Goal: Task Accomplishment & Management: Use online tool/utility

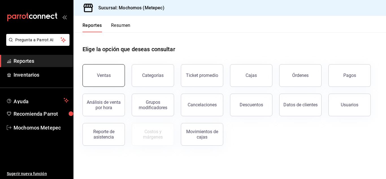
click at [100, 78] on button "Ventas" at bounding box center [103, 75] width 42 height 23
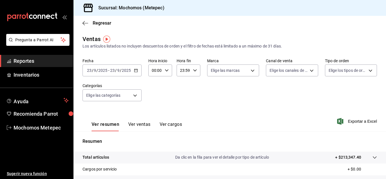
drag, startPoint x: 136, startPoint y: 71, endPoint x: 109, endPoint y: 74, distance: 27.6
click at [109, 74] on div "[DATE] [DATE] - [DATE] [DATE]" at bounding box center [111, 70] width 59 height 12
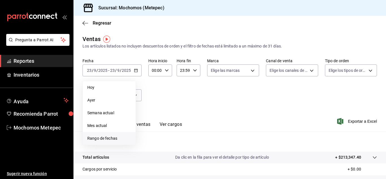
click at [112, 136] on span "Rango de fechas" at bounding box center [109, 138] width 44 height 6
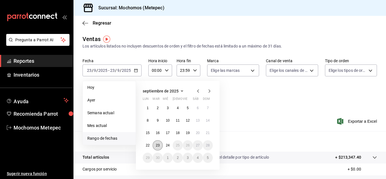
click at [156, 145] on abbr "23" at bounding box center [158, 145] width 4 height 4
click at [166, 147] on button "24" at bounding box center [168, 145] width 10 height 10
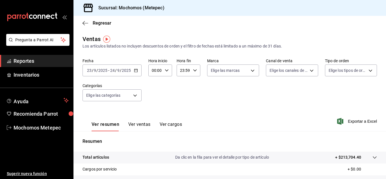
click at [165, 70] on icon "button" at bounding box center [167, 70] width 4 height 4
click at [154, 110] on span "05" at bounding box center [153, 108] width 3 height 5
type input "05:00"
click at [211, 108] on div at bounding box center [193, 89] width 386 height 179
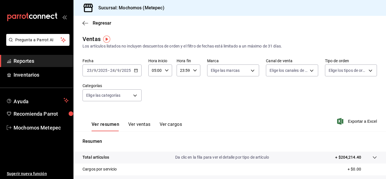
click at [194, 71] on icon "button" at bounding box center [195, 70] width 4 height 4
click at [182, 105] on button "05" at bounding box center [181, 108] width 9 height 11
click at [191, 71] on div at bounding box center [193, 89] width 386 height 179
click at [191, 72] on div "05:59 Hora fin" at bounding box center [188, 70] width 24 height 12
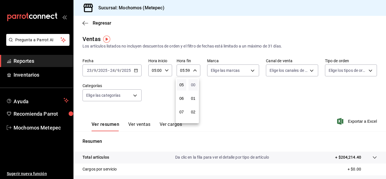
click at [192, 87] on span "00" at bounding box center [193, 84] width 3 height 5
type input "05:00"
click at [241, 86] on div at bounding box center [193, 89] width 386 height 179
click at [251, 69] on body "Pregunta a Parrot AI Reportes Inventarios Ayuda Recomienda Parrot Mochomos Mete…" at bounding box center [193, 89] width 386 height 179
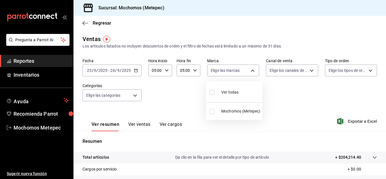
click at [212, 93] on input "checkbox" at bounding box center [211, 92] width 5 height 5
checkbox input "true"
type input "2365f74e-aa6b-4392-bdf2-72765591bddf"
checkbox input "true"
click at [313, 69] on div at bounding box center [193, 89] width 386 height 179
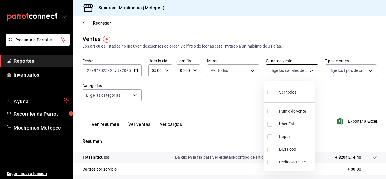
click at [307, 69] on body "Pregunta a Parrot AI Reportes Inventarios Ayuda Recomienda Parrot Mochomos Mete…" at bounding box center [193, 89] width 386 height 179
click at [270, 92] on input "checkbox" at bounding box center [269, 92] width 5 height 5
checkbox input "true"
type input "PARROT,UBER_EATS,RAPPI,DIDI_FOOD,ONLINE"
checkbox input "true"
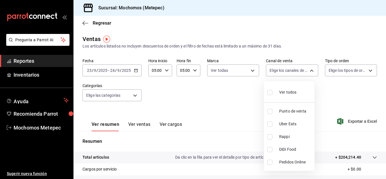
checkbox input "true"
click at [362, 72] on div at bounding box center [193, 89] width 386 height 179
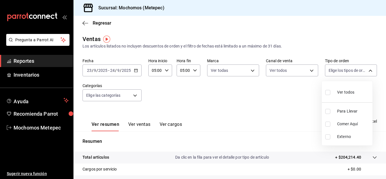
click at [362, 72] on body "Pregunta a Parrot AI Reportes Inventarios Ayuda Recomienda Parrot Mochomos Mete…" at bounding box center [193, 89] width 386 height 179
click at [328, 92] on input "checkbox" at bounding box center [327, 92] width 5 height 5
checkbox input "true"
type input "3a236ed8-2e24-47ca-8e59-ead494492482,da8509e8-5fca-4f62-958e-973104937870,EXTER…"
checkbox input "true"
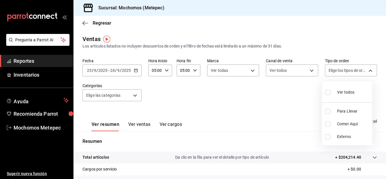
checkbox input "true"
click at [208, 94] on div at bounding box center [193, 89] width 386 height 179
click at [134, 96] on body "Pregunta a Parrot AI Reportes Inventarios Ayuda Recomienda Parrot Mochomos Mete…" at bounding box center [193, 89] width 386 height 179
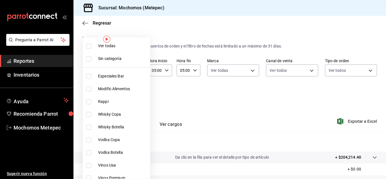
click at [89, 47] on input "checkbox" at bounding box center [88, 45] width 5 height 5
checkbox input "true"
type input "c9cbc288-c827-488d-81f5-370afefb1912,46081463-7037-4dd2-a9ab-e56ff6a8fa7c,bf958…"
checkbox input "true"
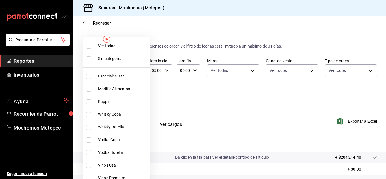
checkbox input "true"
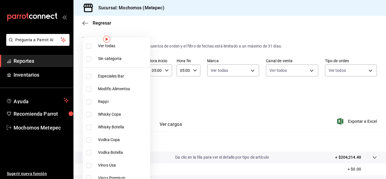
checkbox input "true"
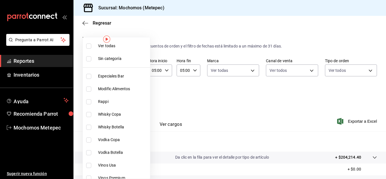
checkbox input "true"
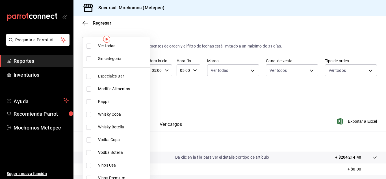
checkbox input "true"
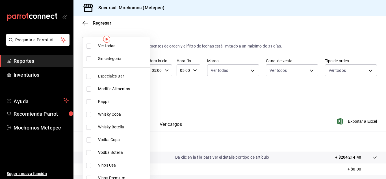
checkbox input "true"
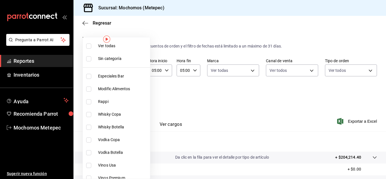
checkbox input "true"
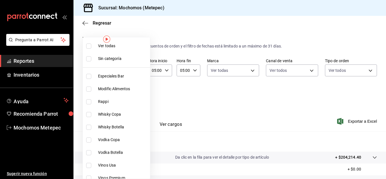
checkbox input "true"
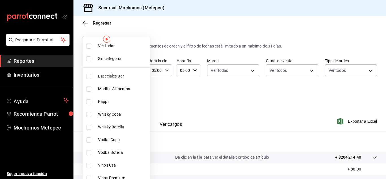
checkbox input "true"
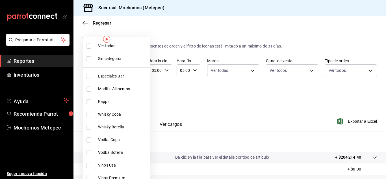
checkbox input "true"
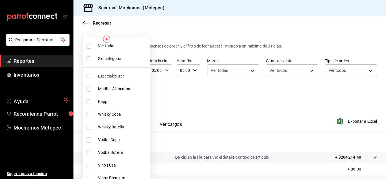
checkbox input "true"
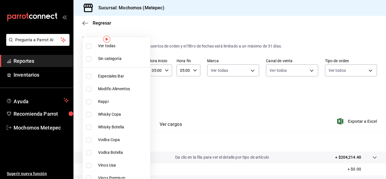
checkbox input "true"
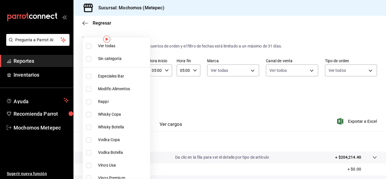
checkbox input "true"
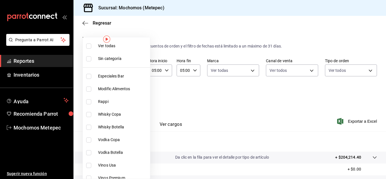
checkbox input "true"
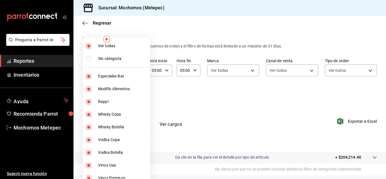
click at [224, 107] on div at bounding box center [193, 89] width 386 height 179
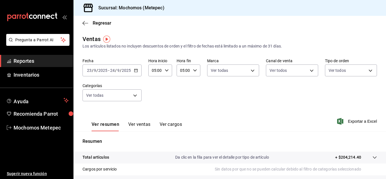
drag, startPoint x: 224, startPoint y: 107, endPoint x: 173, endPoint y: 104, distance: 50.7
click at [173, 104] on div "Fecha [DATE] [DATE] - [DATE] [DATE] Hora inicio 05:00 Hora inicio Hora fin 05:0…" at bounding box center [229, 83] width 294 height 50
click at [357, 122] on span "Exportar a Excel" at bounding box center [357, 121] width 39 height 7
click at [38, 67] on link "Reportes" at bounding box center [36, 61] width 73 height 12
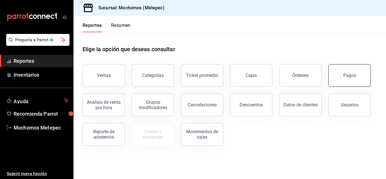
click at [346, 78] on button "Pagos" at bounding box center [349, 75] width 42 height 23
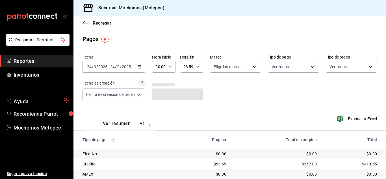
click at [141, 67] on icon "button" at bounding box center [139, 67] width 4 height 4
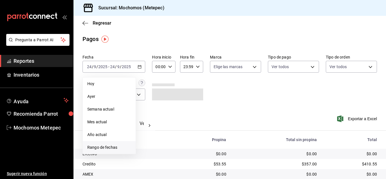
click at [115, 148] on span "Rango de fechas" at bounding box center [109, 147] width 44 height 6
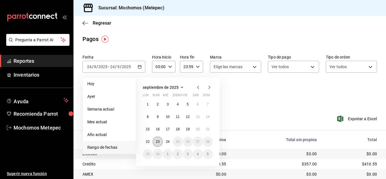
click at [157, 144] on button "23" at bounding box center [157, 141] width 10 height 10
click at [171, 143] on button "24" at bounding box center [168, 141] width 10 height 10
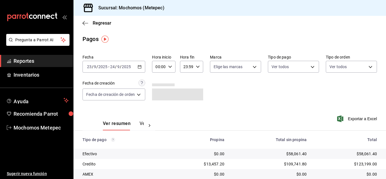
click at [170, 66] on icon "button" at bounding box center [170, 67] width 4 height 4
click at [159, 84] on span "05" at bounding box center [158, 83] width 2 height 5
type input "05:00"
click at [198, 67] on div at bounding box center [193, 89] width 386 height 179
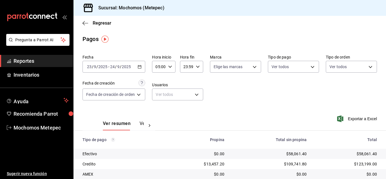
click at [198, 66] on icon "button" at bounding box center [198, 67] width 4 height 4
click at [185, 110] on span "05" at bounding box center [185, 110] width 2 height 5
click at [197, 81] on span "00" at bounding box center [197, 81] width 2 height 5
type input "05:00"
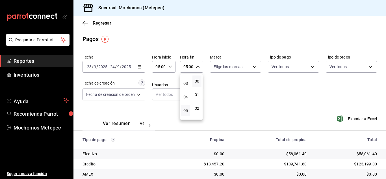
drag, startPoint x: 197, startPoint y: 81, endPoint x: 324, endPoint y: 86, distance: 127.4
click at [324, 86] on div at bounding box center [193, 89] width 386 height 179
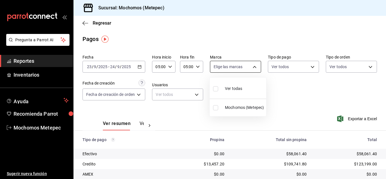
click at [252, 64] on body "Pregunta a Parrot AI Reportes Inventarios Ayuda Recomienda Parrot Mochomos Mete…" at bounding box center [193, 89] width 386 height 179
click at [215, 89] on input "checkbox" at bounding box center [215, 88] width 5 height 5
checkbox input "true"
type input "2365f74e-aa6b-4392-bdf2-72765591bddf"
checkbox input "true"
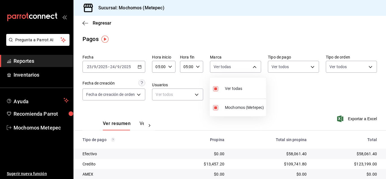
click at [307, 65] on div at bounding box center [193, 89] width 386 height 179
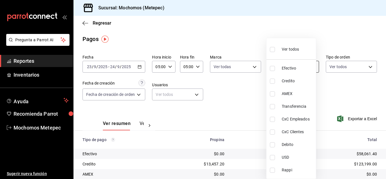
click at [311, 66] on body "Pregunta a Parrot AI Reportes Inventarios Ayuda Recomienda Parrot Mochomos Mete…" at bounding box center [193, 89] width 386 height 179
click at [272, 49] on input "checkbox" at bounding box center [272, 49] width 5 height 5
checkbox input "true"
type input "188bd14d-3513-42cc-9f46-285d81389660,34ef211f-a798-45d1-ab41-0af7a85efbb2,c7bcb…"
checkbox input "true"
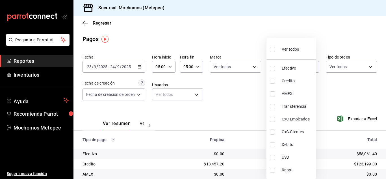
checkbox input "true"
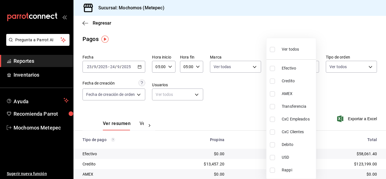
checkbox input "true"
click at [364, 67] on div at bounding box center [193, 89] width 386 height 179
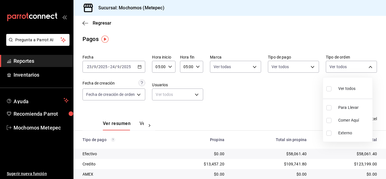
click at [364, 67] on body "Pregunta a Parrot AI Reportes Inventarios Ayuda Recomienda Parrot Mochomos Mete…" at bounding box center [193, 89] width 386 height 179
click at [328, 89] on input "checkbox" at bounding box center [328, 88] width 5 height 5
checkbox input "true"
type input "3a236ed8-2e24-47ca-8e59-ead494492482,da8509e8-5fca-4f62-958e-973104937870,EXTER…"
checkbox input "true"
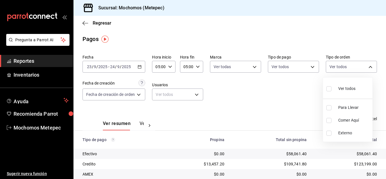
checkbox input "true"
click at [255, 86] on div at bounding box center [193, 89] width 386 height 179
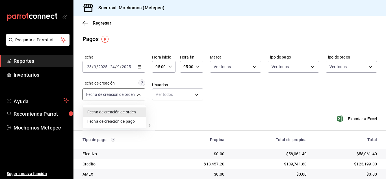
click at [142, 93] on body "Pregunta a Parrot AI Reportes Inventarios Ayuda Recomienda Parrot Mochomos Mete…" at bounding box center [193, 89] width 386 height 179
click at [139, 95] on div at bounding box center [193, 89] width 386 height 179
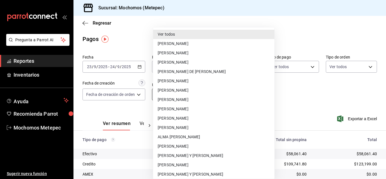
click at [180, 94] on body "Pregunta a Parrot AI Reportes Inventarios Ayuda Recomienda Parrot Mochomos Mete…" at bounding box center [193, 89] width 386 height 179
click at [190, 30] on li "Ver todos" at bounding box center [213, 34] width 121 height 9
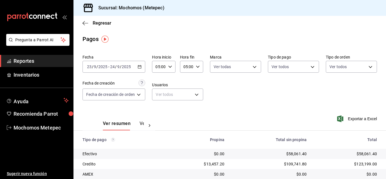
click at [267, 97] on div "Fecha [DATE] [DATE] - [DATE] [DATE] Hora inicio 05:00 Hora inicio Hora fin 05:0…" at bounding box center [229, 79] width 294 height 55
click at [361, 118] on span "Exportar a Excel" at bounding box center [357, 118] width 39 height 7
click at [29, 62] on span "Reportes" at bounding box center [41, 61] width 55 height 8
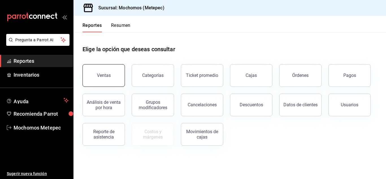
click at [99, 77] on div "Ventas" at bounding box center [104, 75] width 14 height 5
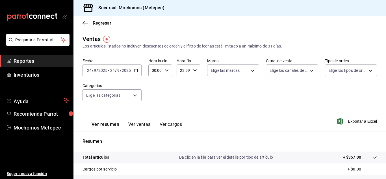
click at [135, 72] on \(Stroke\) "button" at bounding box center [135, 70] width 3 height 3
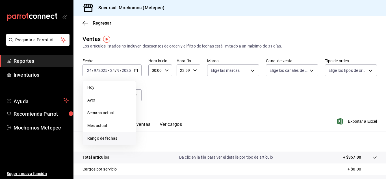
click at [105, 137] on span "Rango de fechas" at bounding box center [109, 138] width 44 height 6
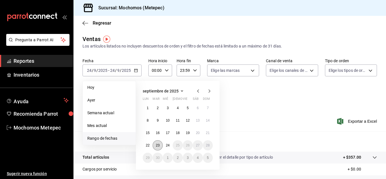
click at [158, 144] on abbr "23" at bounding box center [158, 145] width 4 height 4
click at [169, 147] on abbr "24" at bounding box center [168, 145] width 4 height 4
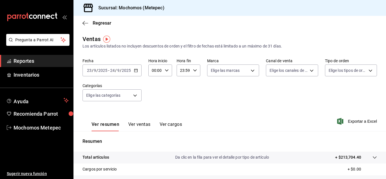
click at [165, 69] on icon "button" at bounding box center [167, 70] width 4 height 4
click at [154, 89] on button "05" at bounding box center [153, 92] width 9 height 11
type input "05:00"
click at [195, 71] on div at bounding box center [193, 89] width 386 height 179
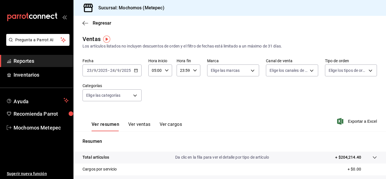
click at [194, 71] on icon "button" at bounding box center [195, 70] width 4 height 4
click at [180, 107] on span "05" at bounding box center [181, 108] width 3 height 5
click at [193, 86] on span "00" at bounding box center [193, 84] width 3 height 5
type input "05:00"
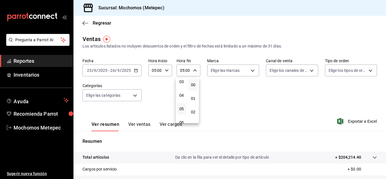
click at [254, 95] on div at bounding box center [193, 89] width 386 height 179
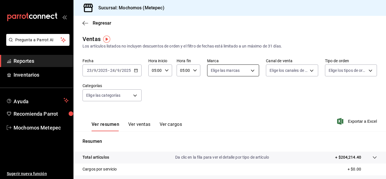
click at [251, 68] on body "Pregunta a Parrot AI Reportes Inventarios Ayuda Recomienda Parrot Mochomos Mete…" at bounding box center [193, 89] width 386 height 179
click at [213, 91] on input "checkbox" at bounding box center [211, 92] width 5 height 5
checkbox input "true"
type input "2365f74e-aa6b-4392-bdf2-72765591bddf"
checkbox input "true"
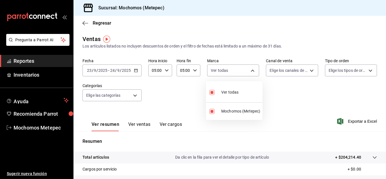
click at [308, 70] on div at bounding box center [193, 89] width 386 height 179
click at [306, 69] on body "Pregunta a Parrot AI Reportes Inventarios Ayuda Recomienda Parrot Mochomos Mete…" at bounding box center [193, 89] width 386 height 179
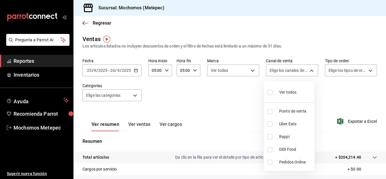
click at [266, 93] on li "Ver todos" at bounding box center [289, 91] width 51 height 17
type input "PARROT,UBER_EATS,RAPPI,DIDI_FOOD,ONLINE"
checkbox input "true"
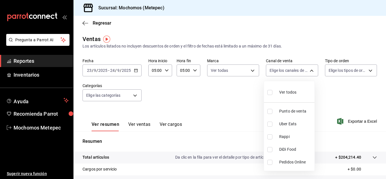
checkbox input "true"
drag, startPoint x: 333, startPoint y: 89, endPoint x: 355, endPoint y: 69, distance: 29.8
click at [355, 69] on div at bounding box center [193, 89] width 386 height 179
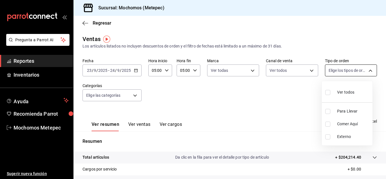
click at [367, 71] on body "Pregunta a Parrot AI Reportes Inventarios Ayuda Recomienda Parrot Mochomos Mete…" at bounding box center [193, 89] width 386 height 179
click at [327, 93] on input "checkbox" at bounding box center [327, 92] width 5 height 5
checkbox input "true"
type input "3a236ed8-2e24-47ca-8e59-ead494492482,da8509e8-5fca-4f62-958e-973104937870,EXTER…"
checkbox input "true"
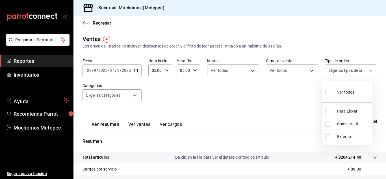
checkbox input "true"
click at [133, 94] on div at bounding box center [193, 89] width 386 height 179
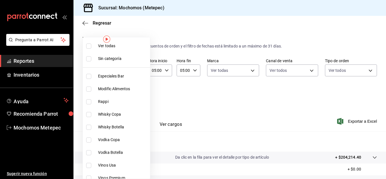
click at [136, 95] on body "Pregunta a Parrot AI Reportes Inventarios Ayuda Recomienda Parrot Mochomos Mete…" at bounding box center [193, 89] width 386 height 179
click at [87, 48] on input "checkbox" at bounding box center [88, 45] width 5 height 5
checkbox input "true"
type input "c9cbc288-c827-488d-81f5-370afefb1912,46081463-7037-4dd2-a9ab-e56ff6a8fa7c,bf958…"
checkbox input "true"
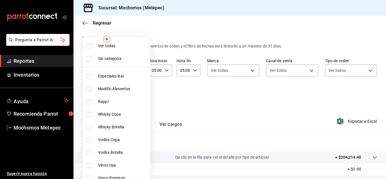
checkbox input "true"
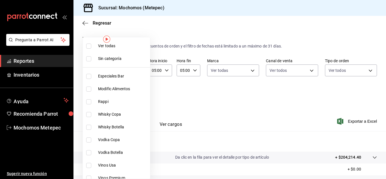
checkbox input "true"
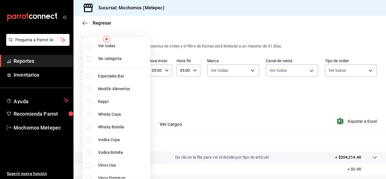
checkbox input "true"
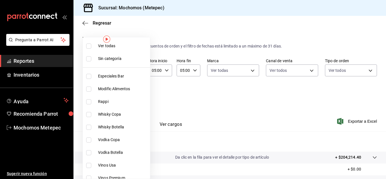
checkbox input "true"
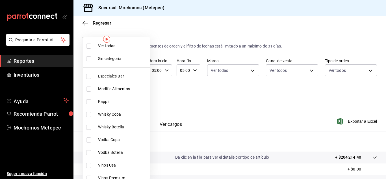
checkbox input "true"
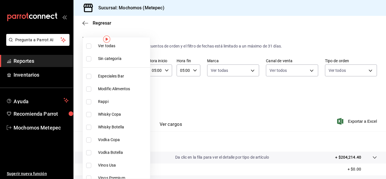
checkbox input "true"
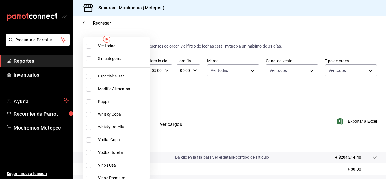
checkbox input "true"
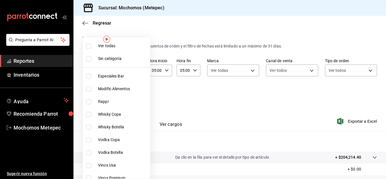
checkbox input "true"
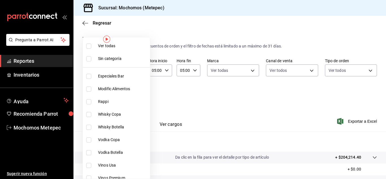
checkbox input "true"
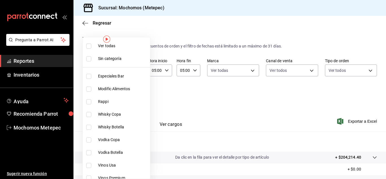
checkbox input "true"
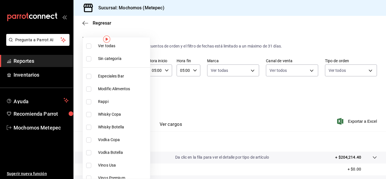
checkbox input "true"
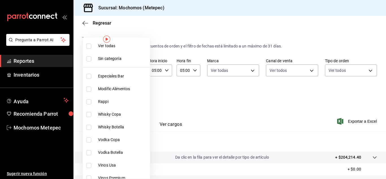
checkbox input "true"
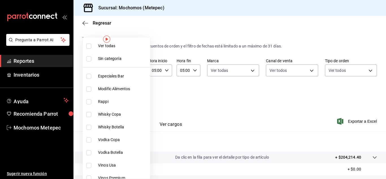
checkbox input "true"
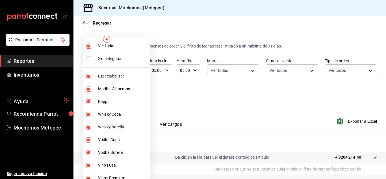
click at [195, 93] on div at bounding box center [193, 89] width 386 height 179
